Goal: Task Accomplishment & Management: Use online tool/utility

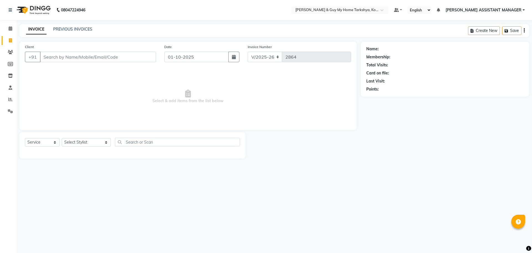
select select "7902"
select select "service"
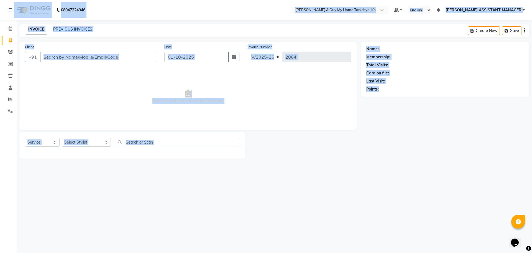
drag, startPoint x: 388, startPoint y: 211, endPoint x: 0, endPoint y: 9, distance: 437.0
click at [0, 9] on div "08047224946 Select Location × Toni & Guy My Home Tarkshya, Kokapet Default Pane…" at bounding box center [266, 126] width 532 height 253
click at [292, 189] on div "08047224946 Select Location × Toni & Guy My Home Tarkshya, Kokapet Default Pane…" at bounding box center [266, 126] width 532 height 253
drag, startPoint x: 474, startPoint y: 231, endPoint x: 28, endPoint y: 4, distance: 500.9
click at [33, 5] on div "08047224946 Select Location × Toni & Guy My Home Tarkshya, Kokapet Default Pane…" at bounding box center [266, 126] width 532 height 253
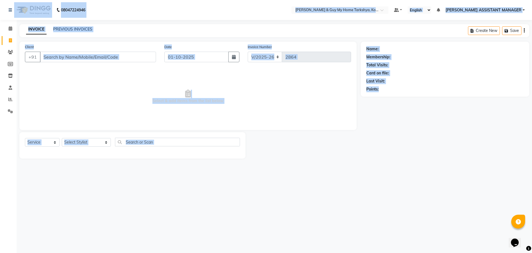
click at [500, 228] on div "08047224946 Select Location × Toni & Guy My Home Tarkshya, Kokapet Default Pane…" at bounding box center [266, 126] width 532 height 253
drag, startPoint x: 492, startPoint y: 233, endPoint x: 0, endPoint y: -6, distance: 546.7
click at [0, 0] on html "08047224946 Select Location × Toni & Guy My Home Tarkshya, Kokapet Default Pane…" at bounding box center [266, 126] width 532 height 253
click at [294, 160] on main "INVOICE PREVIOUS INVOICES Create New Save Client +91 Date 01-10-2025 Invoice Nu…" at bounding box center [275, 95] width 516 height 143
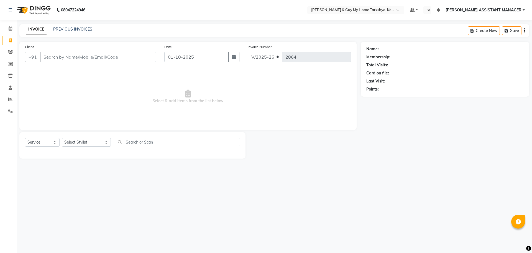
select select "7902"
select select "service"
click at [418, 10] on link at bounding box center [414, 10] width 8 height 6
click at [391, 139] on div "Name: Membership: Total Visits: Card on file: Last Visit: Points:" at bounding box center [447, 100] width 173 height 117
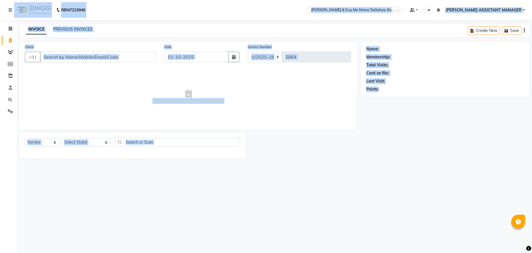
drag, startPoint x: 489, startPoint y: 243, endPoint x: 0, endPoint y: 0, distance: 546.7
click at [0, 0] on div "08047224946 Select Location × [PERSON_NAME] & Guy My Home Tarkshya, Kokapet Def…" at bounding box center [266, 126] width 532 height 253
click at [310, 202] on div "08047224946 Select Location × [PERSON_NAME] & Guy My Home Tarkshya, Kokapet Def…" at bounding box center [266, 126] width 532 height 253
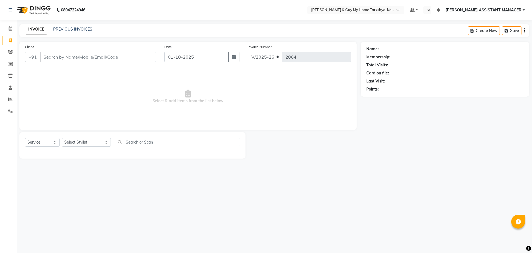
click at [185, 90] on icon at bounding box center [188, 94] width 6 height 8
click at [388, 150] on div "Name: Membership: Total Visits: Card on file: Last Visit: Points:" at bounding box center [447, 100] width 173 height 117
